Goal: Information Seeking & Learning: Learn about a topic

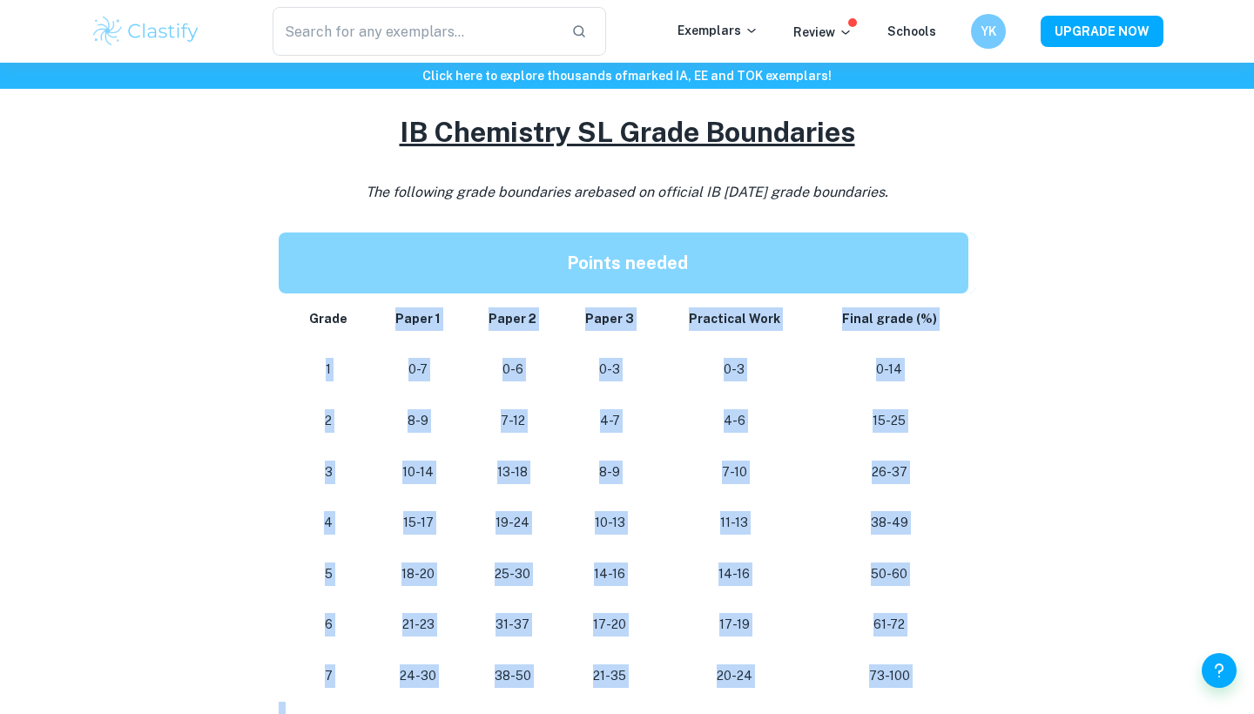
scroll to position [1498, 0]
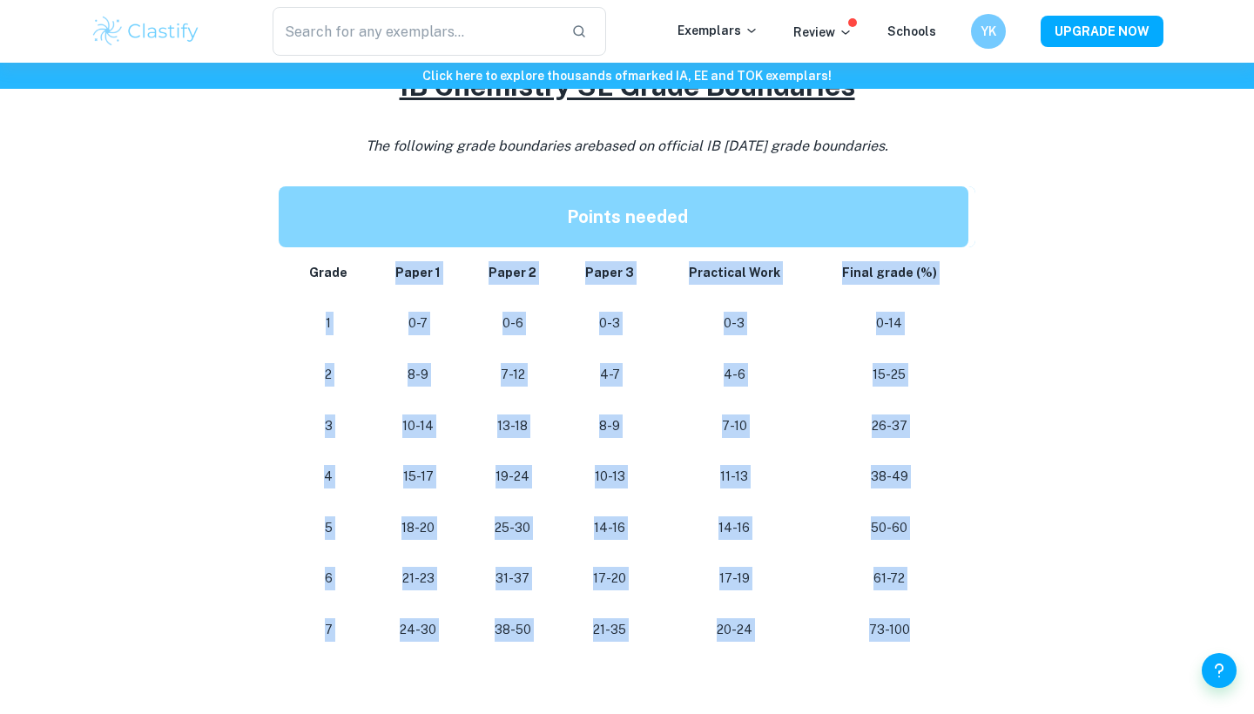
drag, startPoint x: 310, startPoint y: 366, endPoint x: 921, endPoint y: 624, distance: 663.7
click at [921, 624] on tbody "Grade Paper 1 Paper 2 Paper 3 Practical Work Final grade (%) 1 0-7 0-6 0-3 0-3 …" at bounding box center [627, 451] width 697 height 408
click at [921, 624] on p "73-100" at bounding box center [889, 630] width 131 height 24
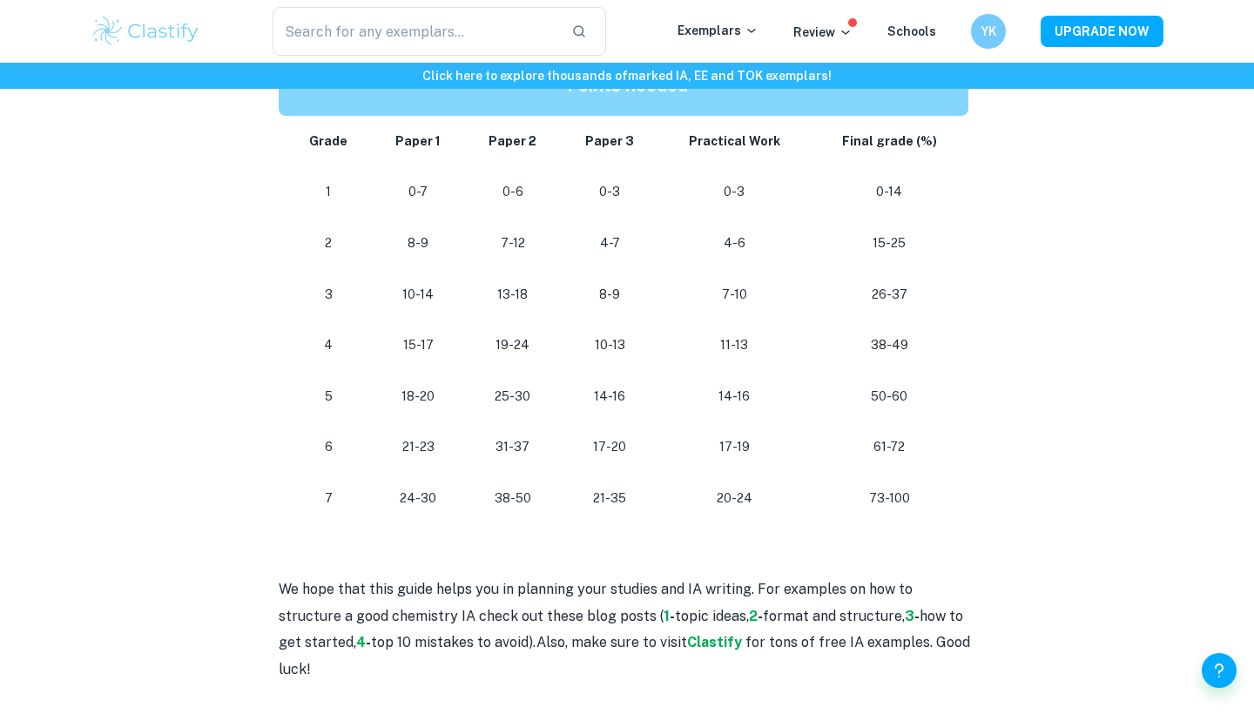
scroll to position [1629, 0]
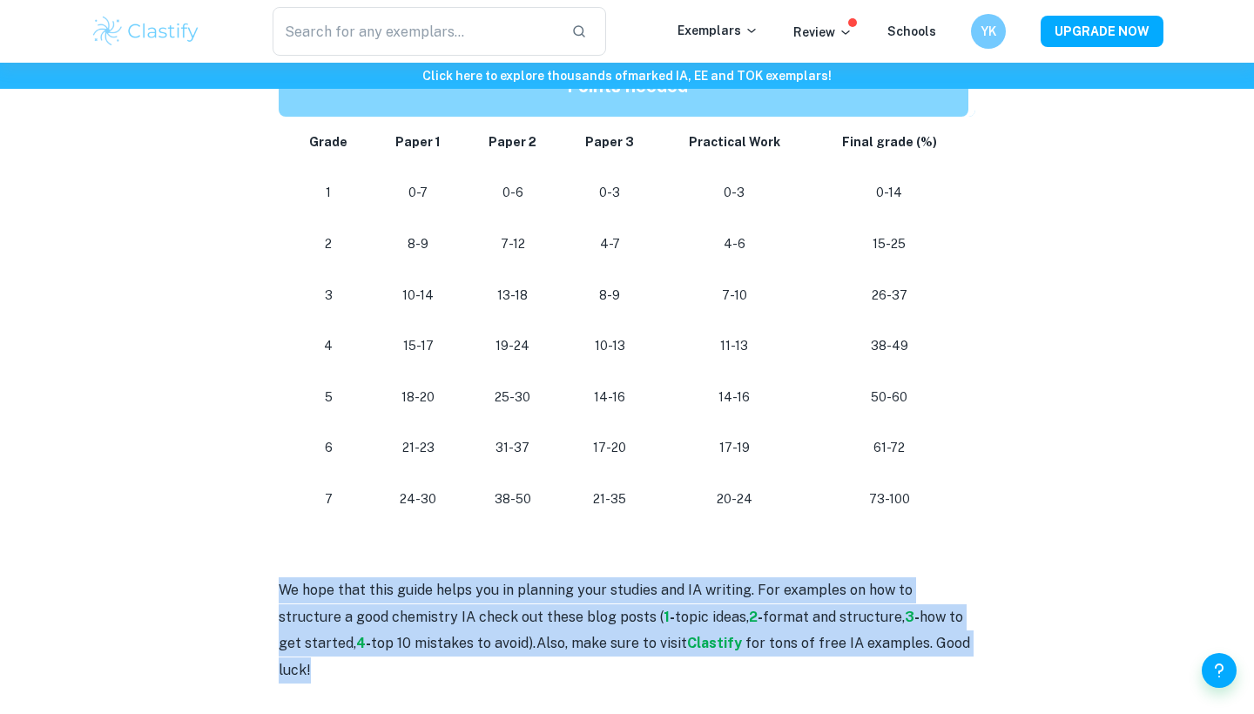
drag, startPoint x: 332, startPoint y: 651, endPoint x: 276, endPoint y: 570, distance: 98.3
drag, startPoint x: 276, startPoint y: 570, endPoint x: 347, endPoint y: 657, distance: 111.9
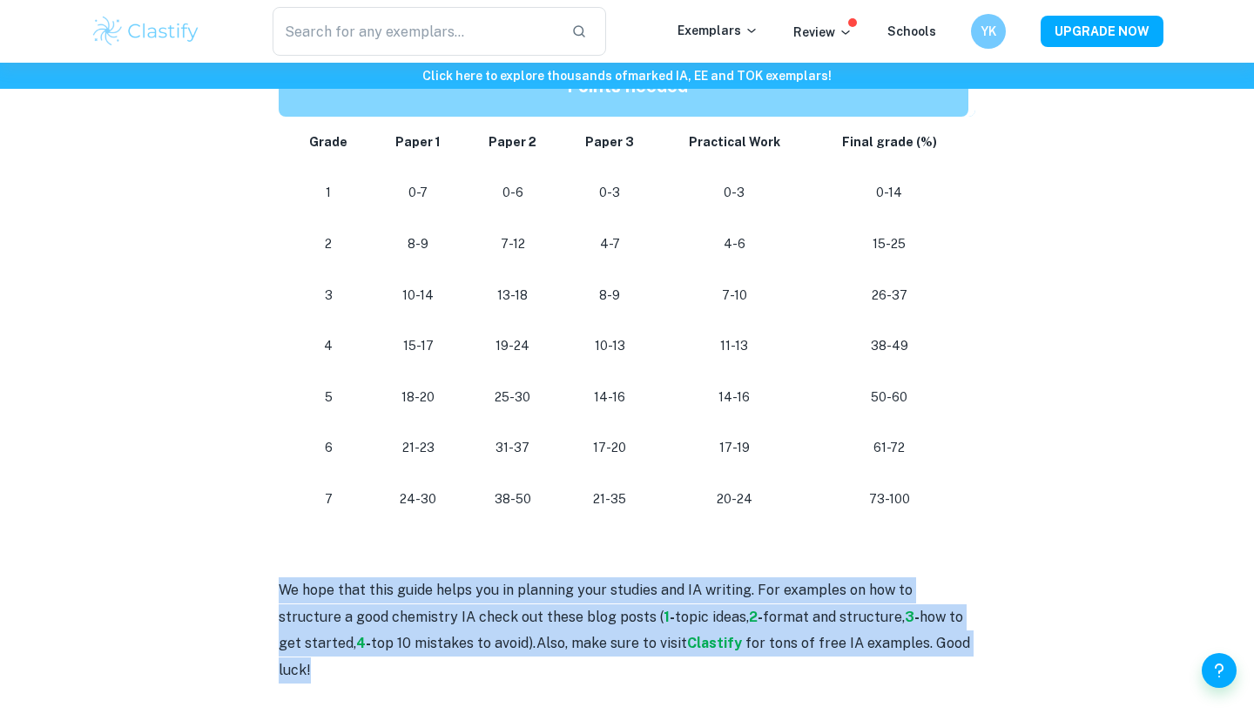
click at [347, 657] on p "We hope that this guide helps you in planning your studies and IA writing. For …" at bounding box center [627, 630] width 697 height 106
drag, startPoint x: 347, startPoint y: 660, endPoint x: 279, endPoint y: 554, distance: 126.1
click at [279, 554] on p at bounding box center [627, 564] width 697 height 26
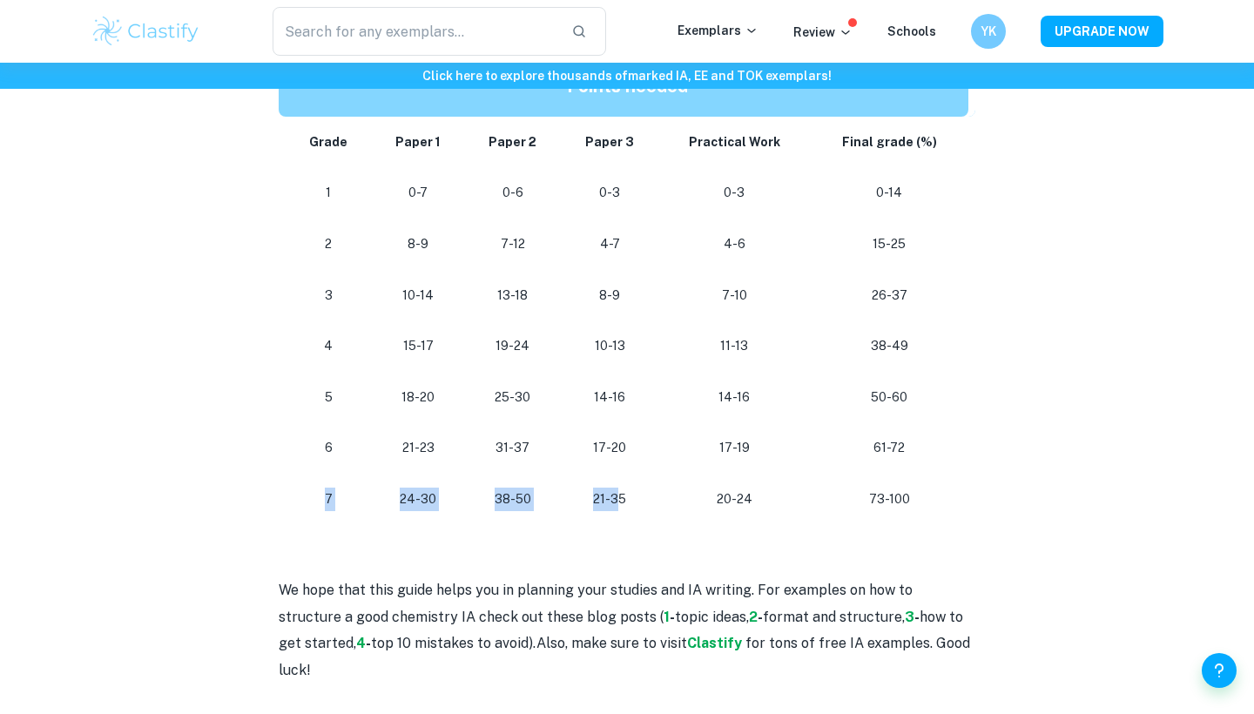
drag, startPoint x: 327, startPoint y: 488, endPoint x: 618, endPoint y: 482, distance: 291.7
click at [618, 482] on tr "7 24-30 38-50 21-35 20-24 73-100" at bounding box center [627, 499] width 697 height 51
click at [618, 488] on p "21-35" at bounding box center [610, 500] width 70 height 24
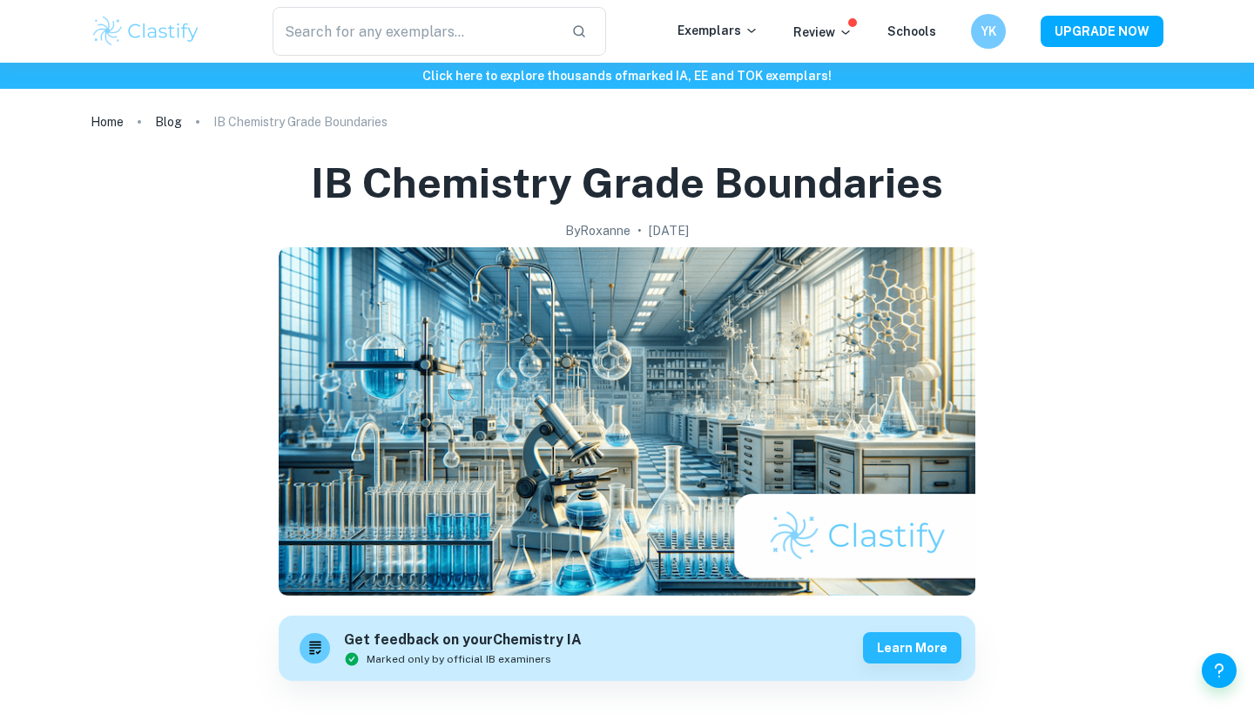
scroll to position [0, 0]
click at [178, 121] on link "Blog" at bounding box center [168, 122] width 27 height 24
